Goal: Information Seeking & Learning: Learn about a topic

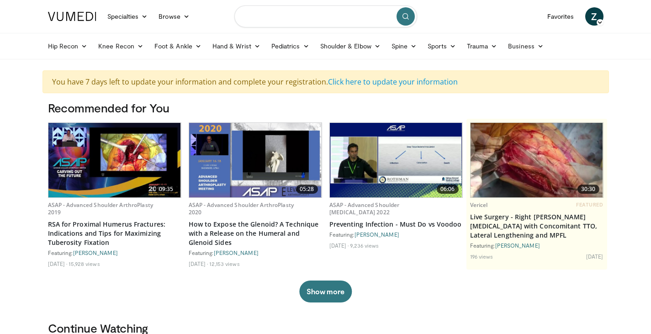
click at [306, 21] on input "Search topics, interventions" at bounding box center [325, 16] width 183 height 22
click at [278, 12] on input "********" at bounding box center [325, 16] width 183 height 22
drag, startPoint x: 278, startPoint y: 12, endPoint x: 215, endPoint y: 7, distance: 62.8
click at [215, 7] on nav "Specialties Adult & Family Medicine Allergy, Asthma, Immunology Anesthesiology …" at bounding box center [325, 16] width 567 height 33
paste input "**********"
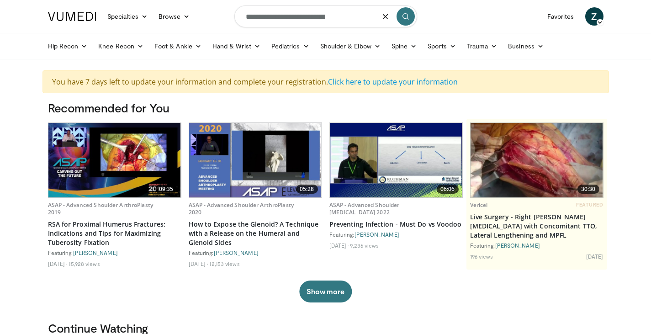
type input "**********"
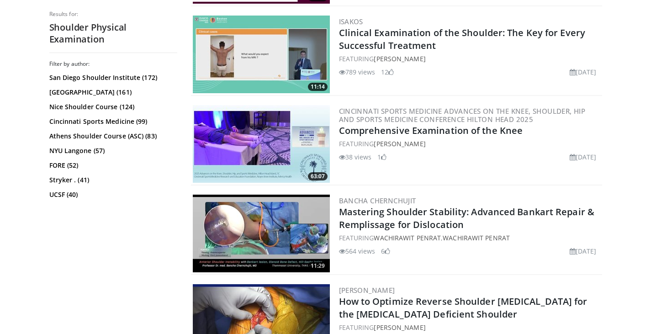
scroll to position [2054, 0]
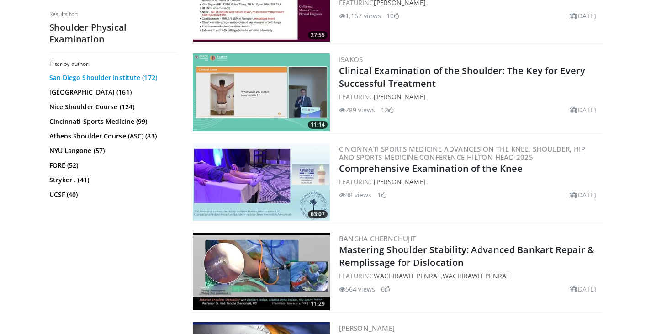
click at [103, 77] on link "San Diego Shoulder Institute (172)" at bounding box center [112, 77] width 126 height 9
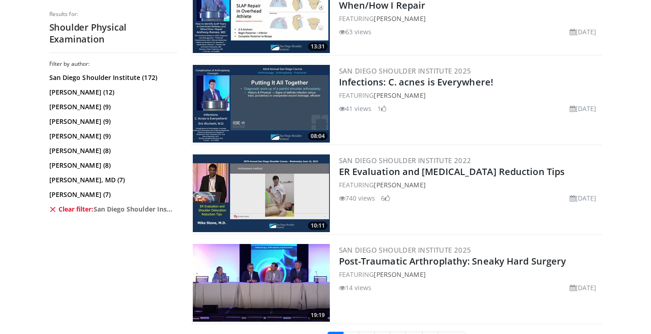
scroll to position [2330, 0]
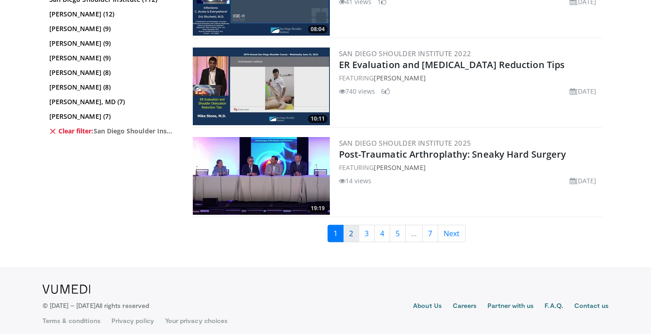
click at [352, 225] on link "2" at bounding box center [351, 233] width 16 height 17
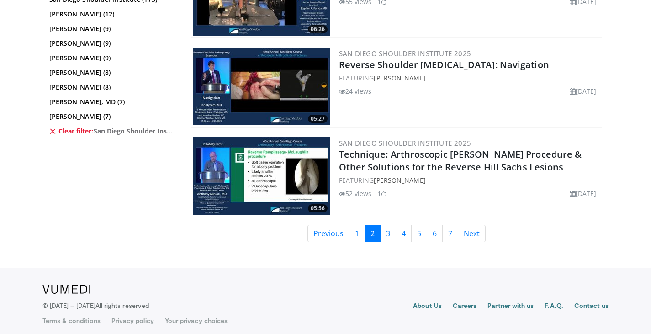
scroll to position [2232, 0]
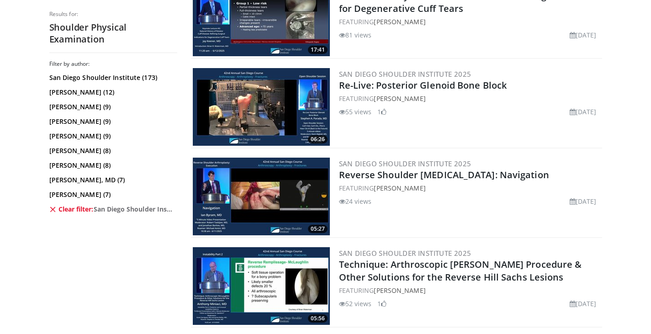
click at [53, 209] on icon at bounding box center [52, 209] width 7 height 7
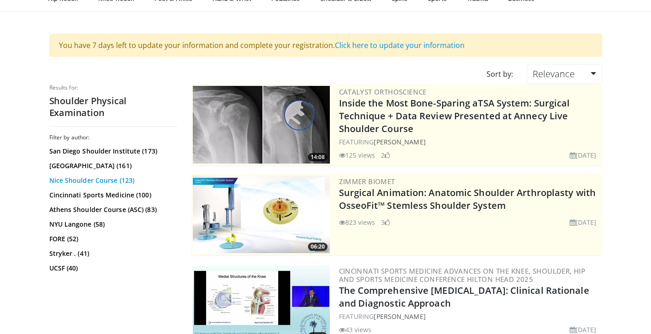
scroll to position [57, 0]
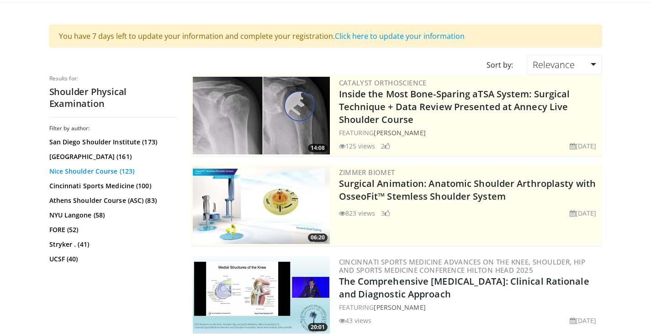
click at [105, 173] on link "Nice Shoulder Course (123)" at bounding box center [112, 171] width 126 height 9
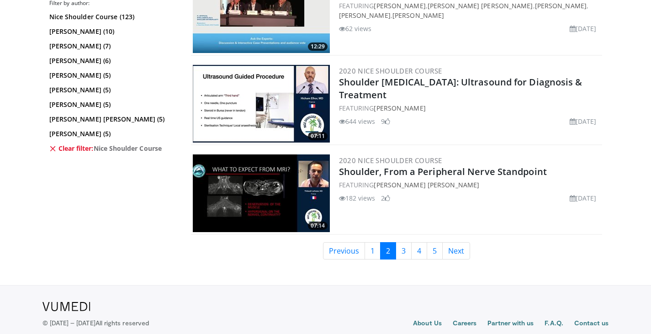
scroll to position [2308, 0]
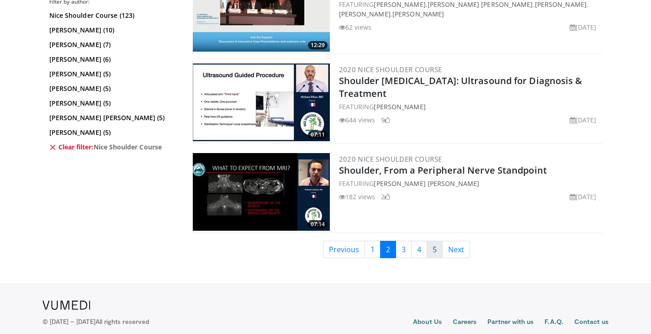
click at [431, 246] on link "5" at bounding box center [435, 249] width 16 height 17
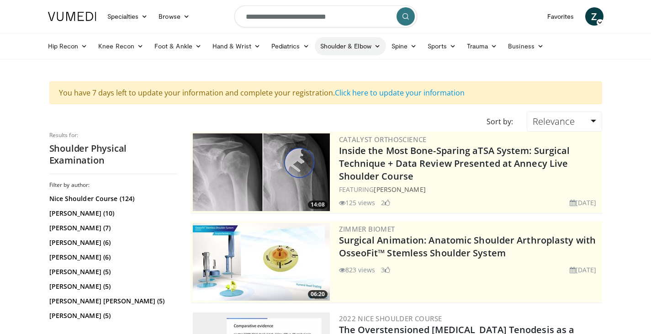
click at [374, 47] on icon at bounding box center [377, 46] width 6 height 6
click at [318, 85] on link "Shoulder" at bounding box center [331, 82] width 109 height 15
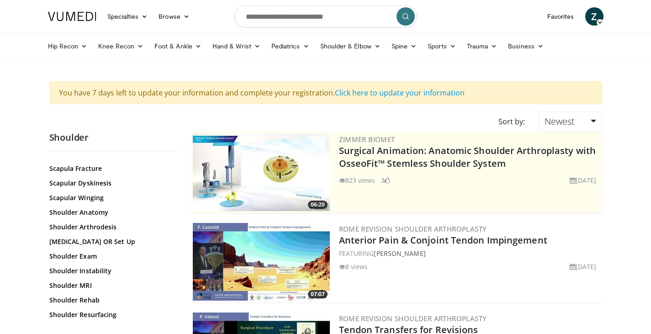
scroll to position [854, 0]
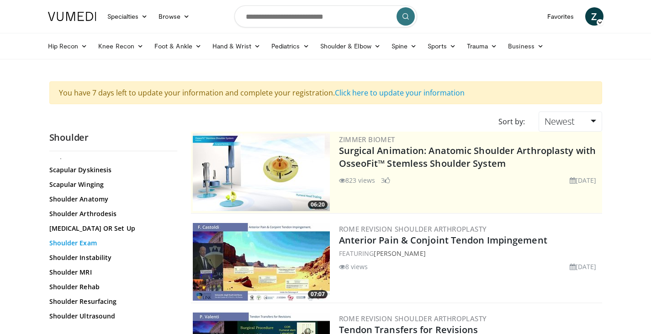
click at [86, 242] on link "Shoulder Exam" at bounding box center [110, 242] width 123 height 9
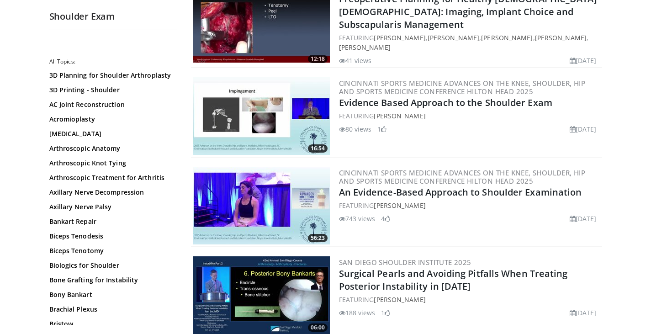
scroll to position [242, 0]
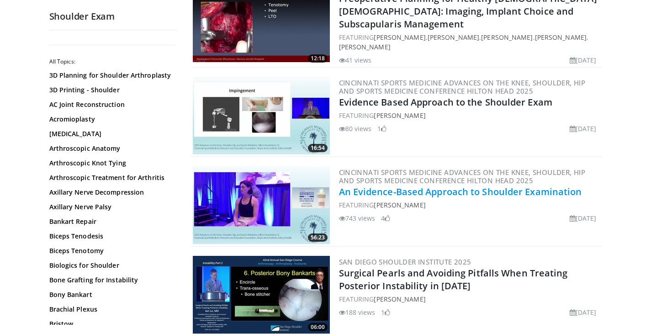
click at [467, 185] on link "An Evidence-Based Approach to Shoulder Examination" at bounding box center [460, 191] width 243 height 12
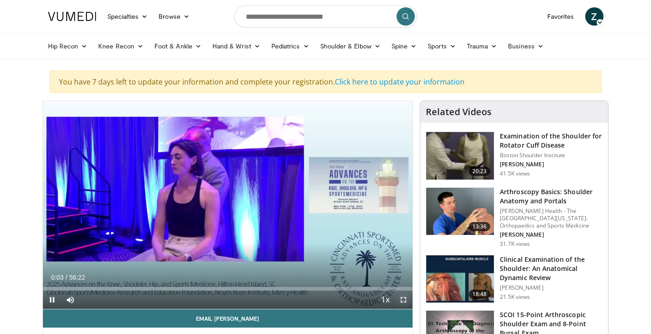
click at [402, 299] on span "Video Player" at bounding box center [403, 300] width 18 height 18
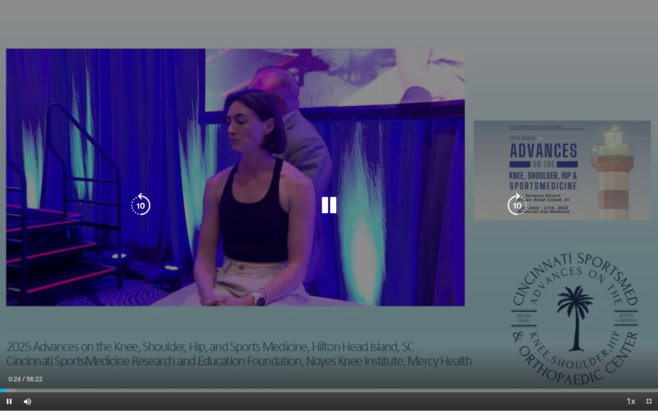
click at [333, 207] on icon "Video Player" at bounding box center [329, 206] width 26 height 26
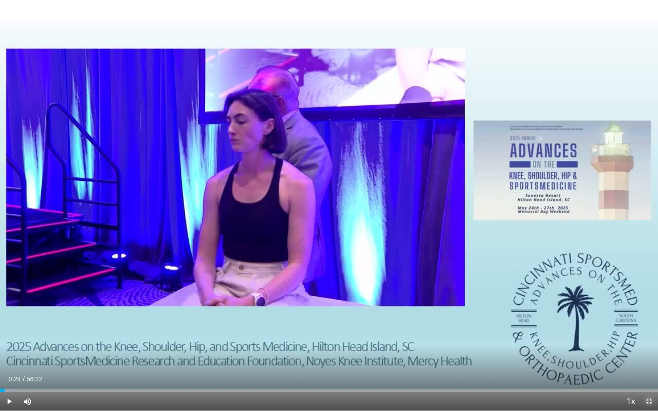
click at [648, 334] on span "Video Player" at bounding box center [649, 401] width 18 height 18
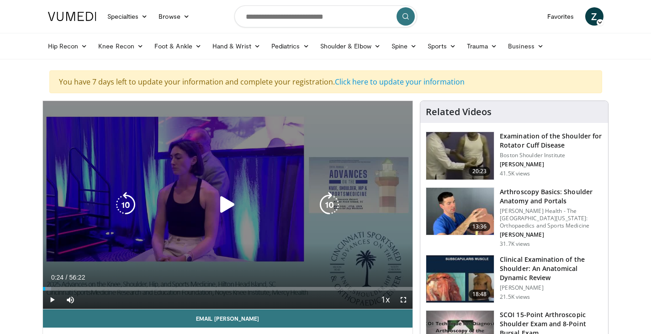
click at [235, 220] on div "10 seconds Tap to unmute" at bounding box center [228, 205] width 370 height 208
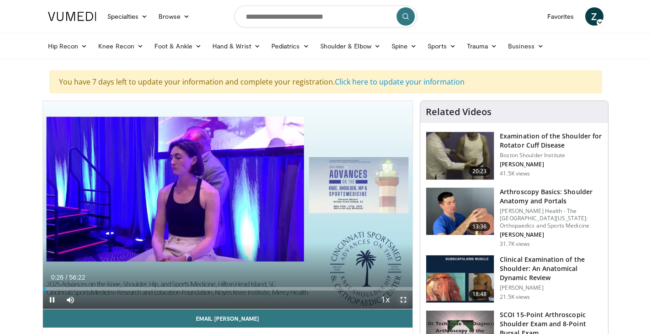
click at [403, 301] on span "Video Player" at bounding box center [403, 300] width 18 height 18
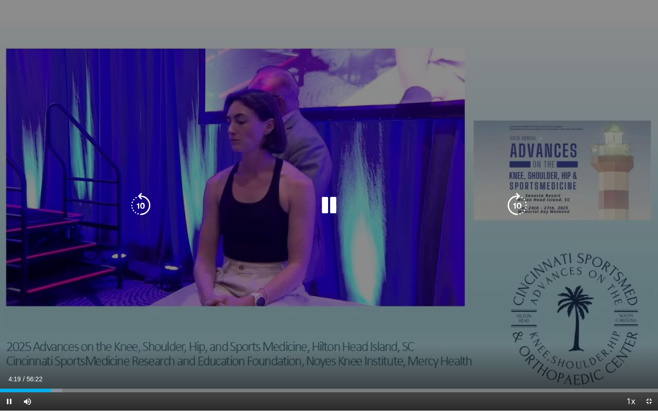
click at [330, 200] on icon "Video Player" at bounding box center [329, 206] width 26 height 26
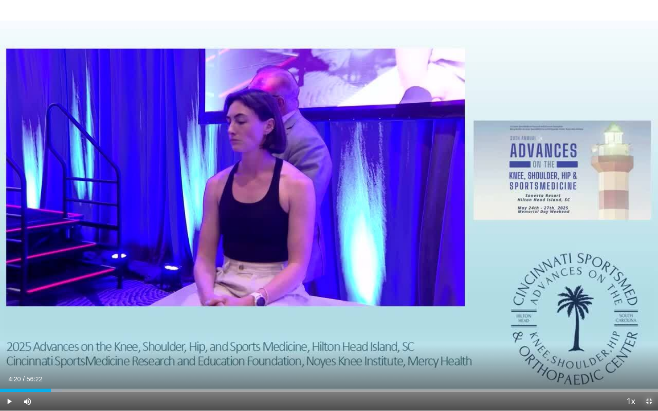
click at [646, 334] on span "Video Player" at bounding box center [649, 401] width 18 height 18
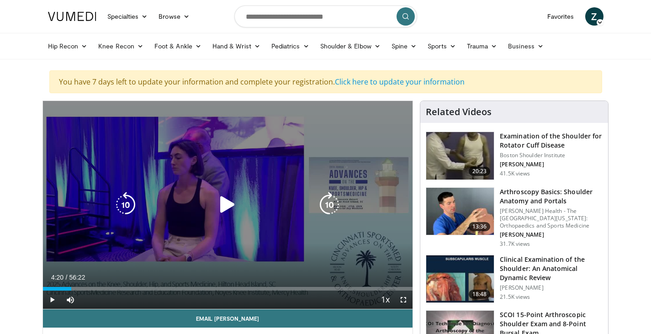
click at [225, 206] on icon "Video Player" at bounding box center [228, 205] width 26 height 26
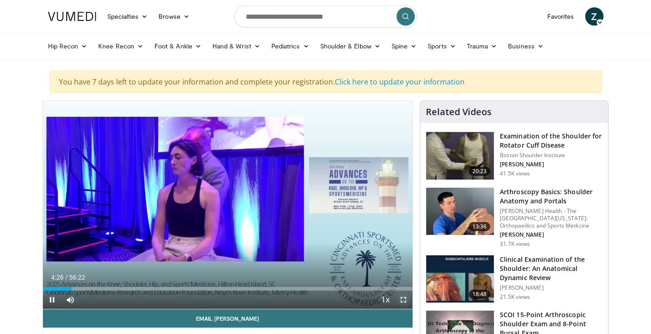
click at [405, 302] on span "Video Player" at bounding box center [403, 300] width 18 height 18
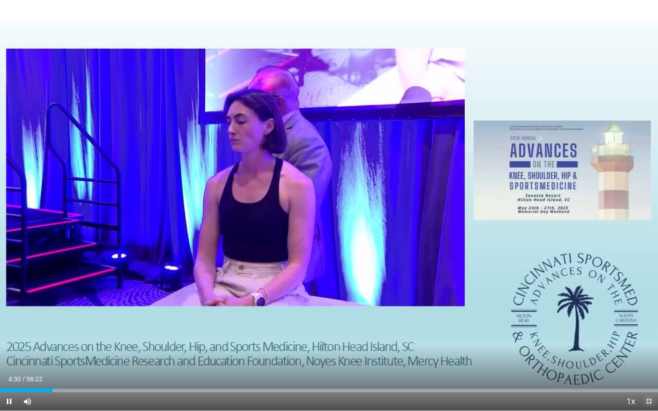
click at [649, 334] on span "Video Player" at bounding box center [649, 401] width 18 height 18
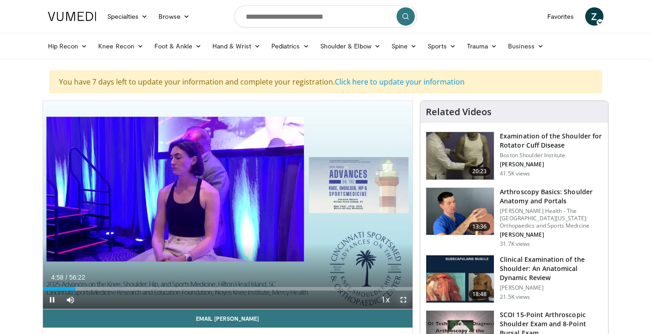
click at [405, 300] on span "Video Player" at bounding box center [403, 300] width 18 height 18
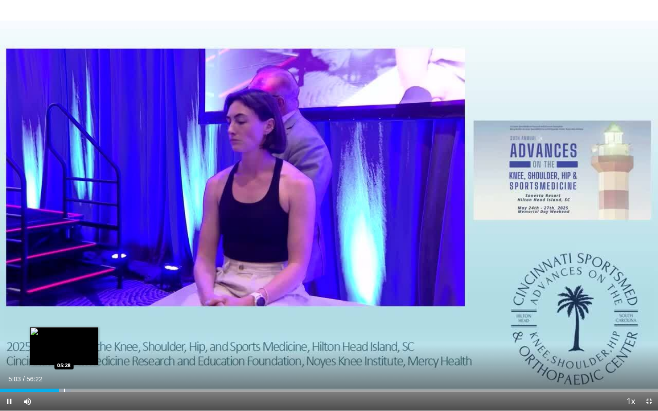
click at [64, 334] on div "Loaded : 10.85% 05:04 05:28" at bounding box center [329, 391] width 658 height 4
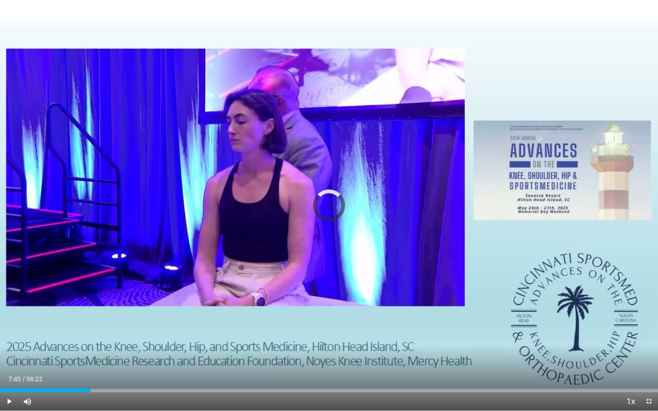
click at [90, 334] on div "Loaded : 11.73% 07:45 07:45" at bounding box center [329, 388] width 658 height 9
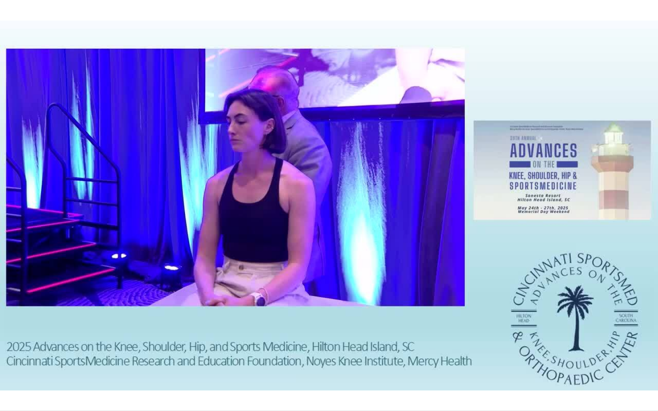
click at [81, 334] on video-js "**********" at bounding box center [329, 205] width 658 height 411
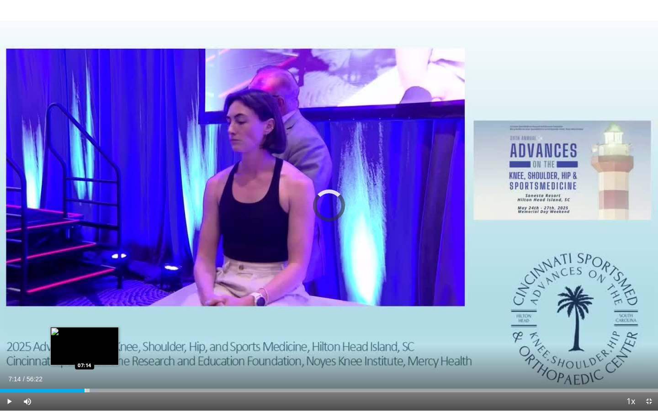
click at [85, 334] on div "Progress Bar" at bounding box center [85, 391] width 1 height 4
click at [77, 334] on div "06:37" at bounding box center [38, 391] width 77 height 4
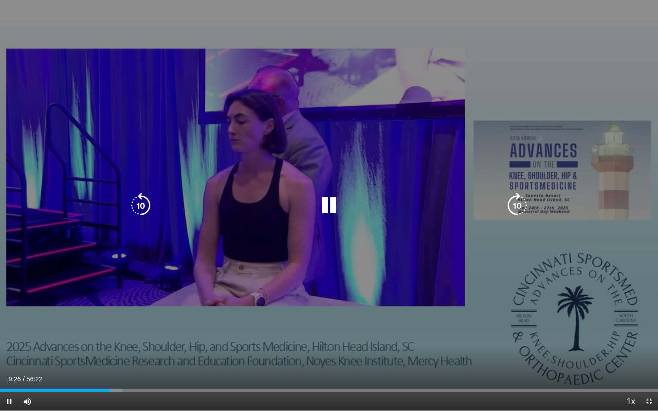
click at [328, 208] on icon "Video Player" at bounding box center [329, 206] width 26 height 26
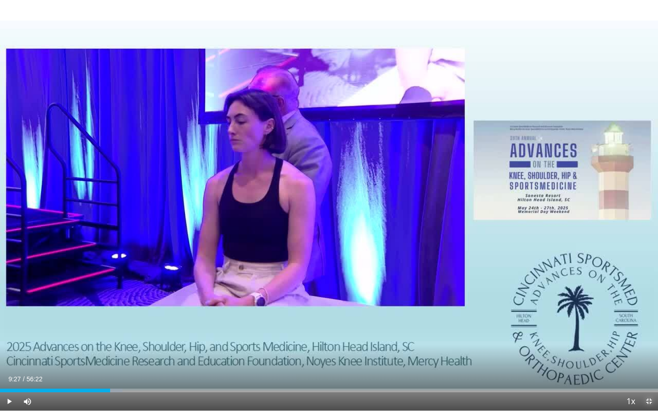
click at [647, 334] on span "Video Player" at bounding box center [649, 401] width 18 height 18
